Goal: Find specific page/section: Find specific page/section

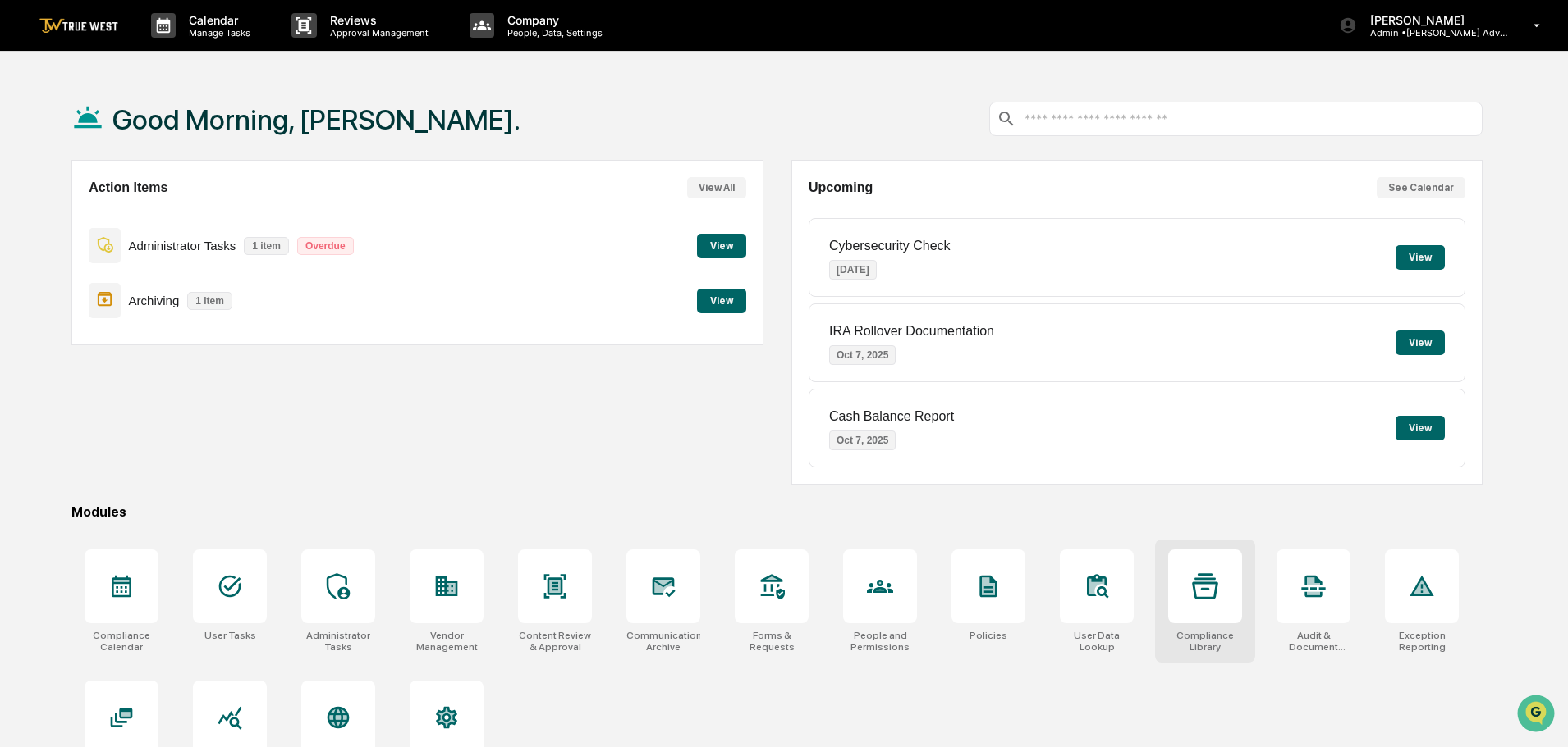
click at [1212, 591] on icon at bounding box center [1204, 586] width 26 height 26
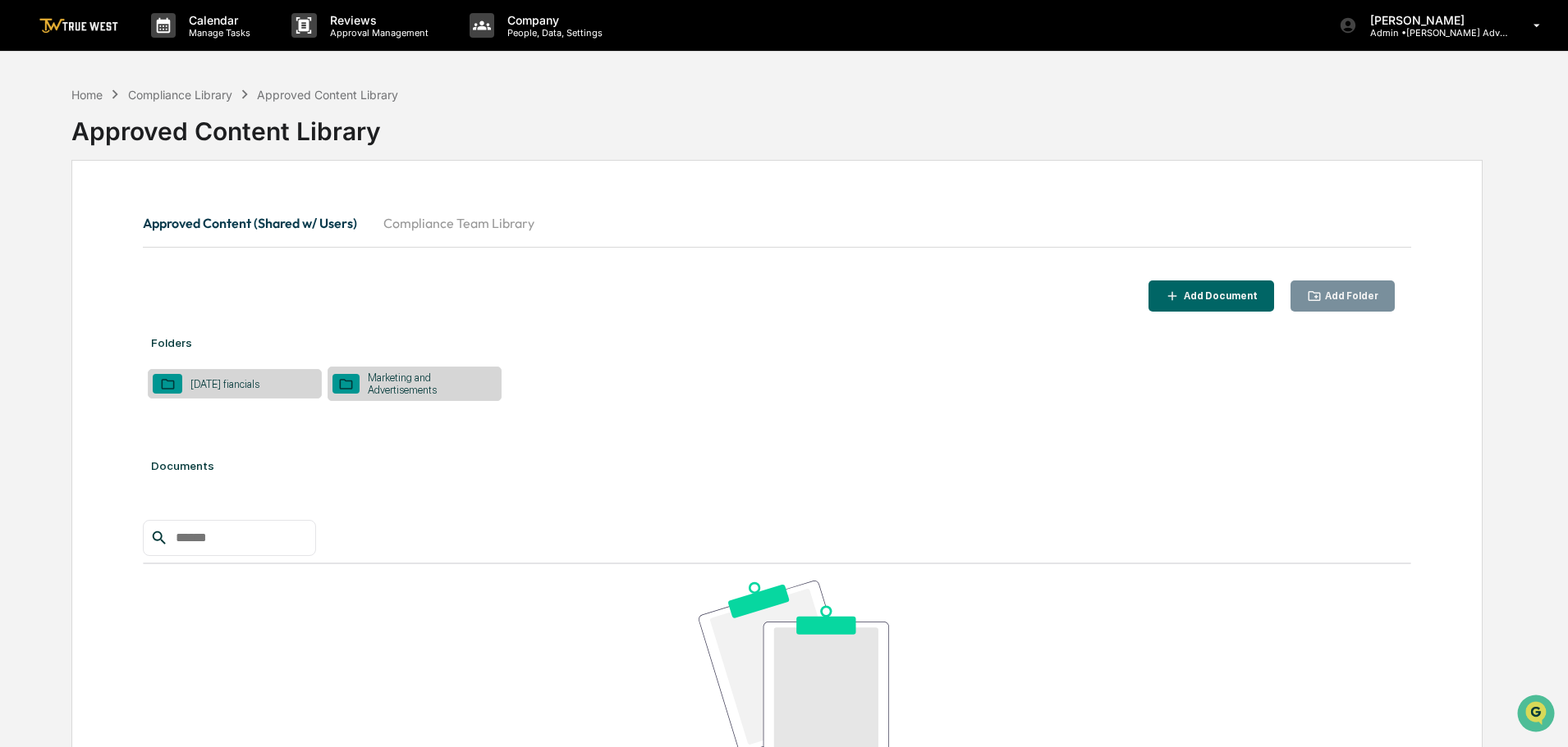
click at [263, 382] on div "January 2025 fiancials" at bounding box center [224, 384] width 86 height 12
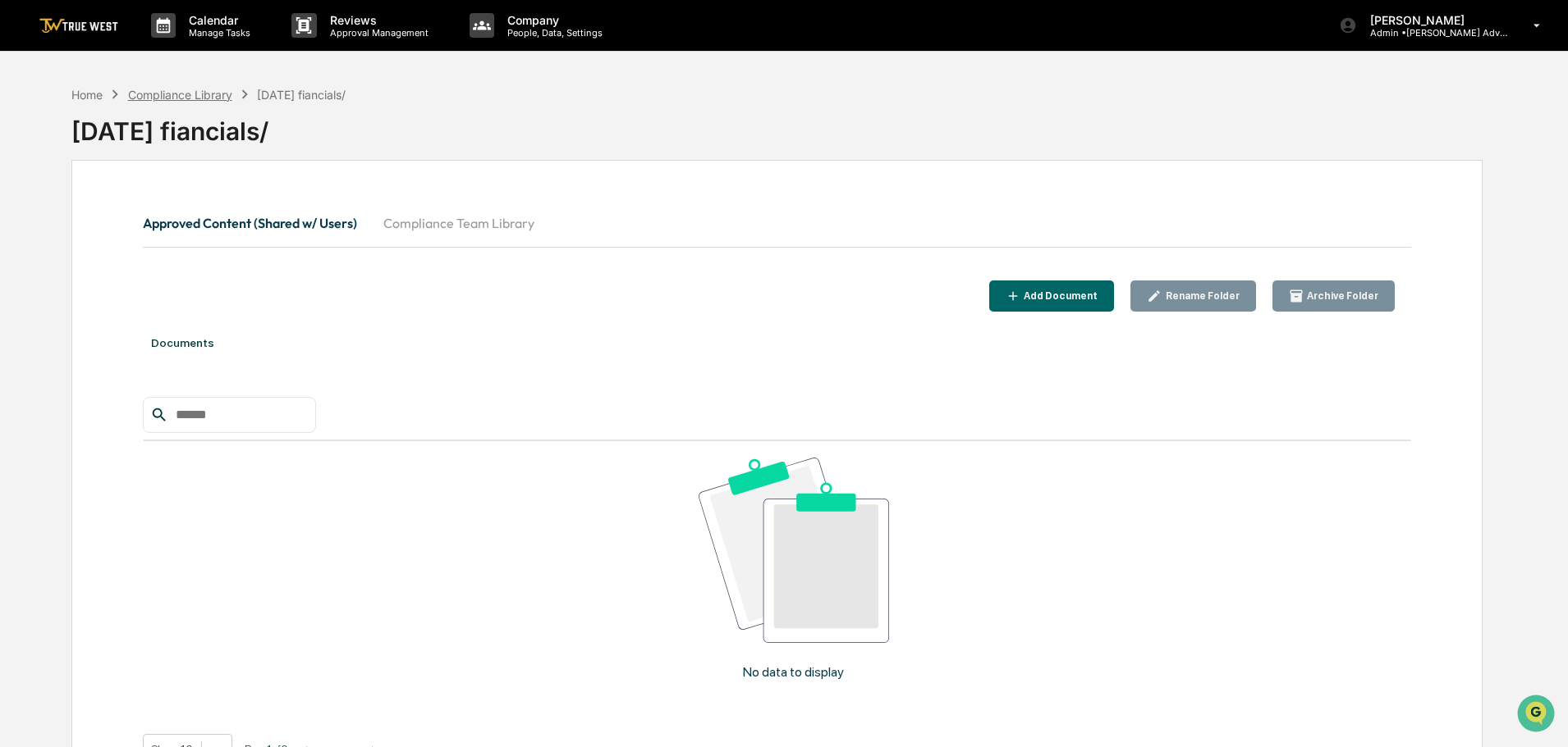
click at [176, 94] on div "Compliance Library" at bounding box center [180, 94] width 104 height 14
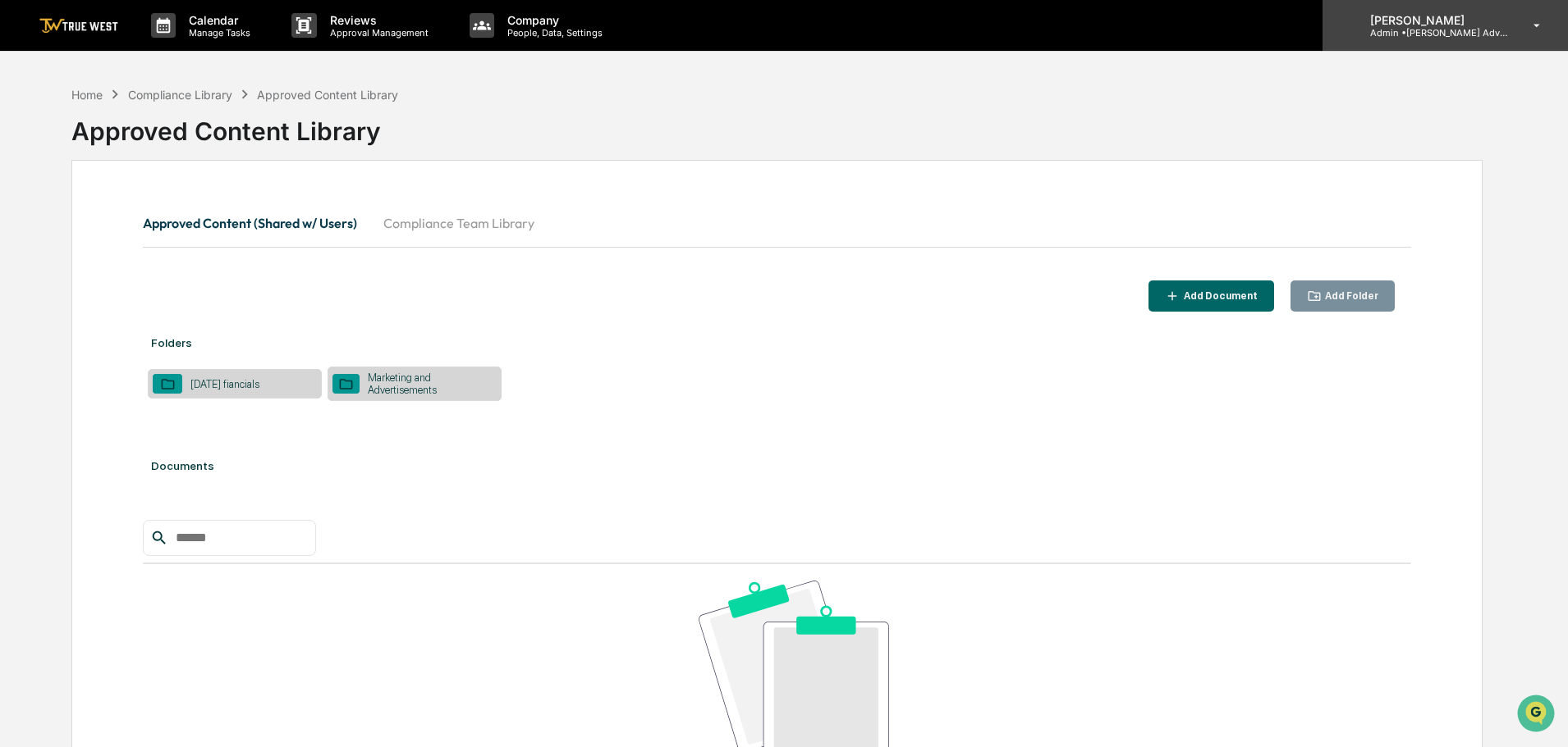
click at [1433, 32] on p "Admin • Wilkerson Advisory Group" at bounding box center [1433, 33] width 153 height 12
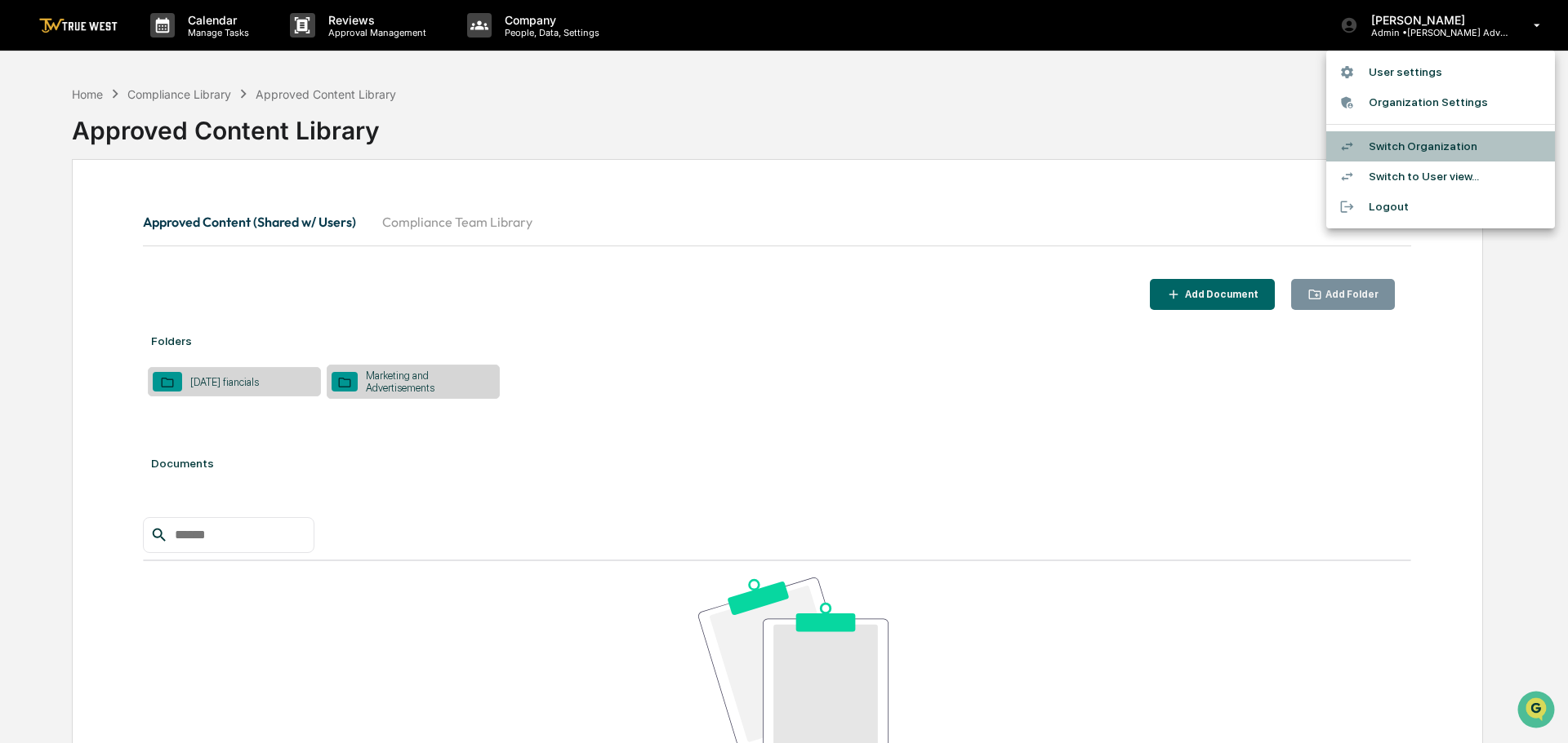
click at [1407, 147] on li "Switch Organization" at bounding box center [1440, 146] width 229 height 31
